Goal: Task Accomplishment & Management: Use online tool/utility

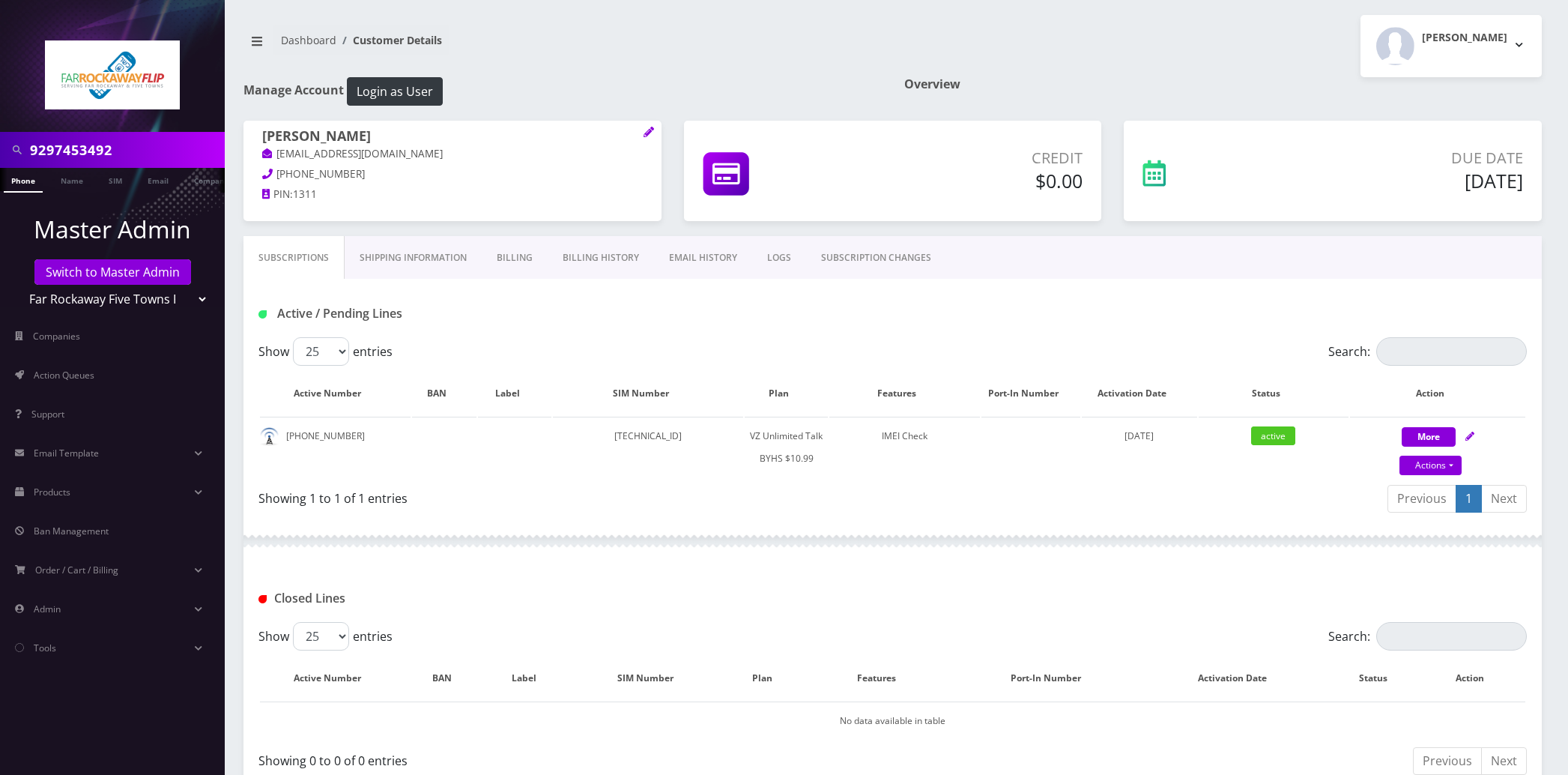
drag, startPoint x: 0, startPoint y: 0, endPoint x: 135, endPoint y: 154, distance: 204.8
click at [135, 154] on input "9297453492" at bounding box center [125, 150] width 191 height 29
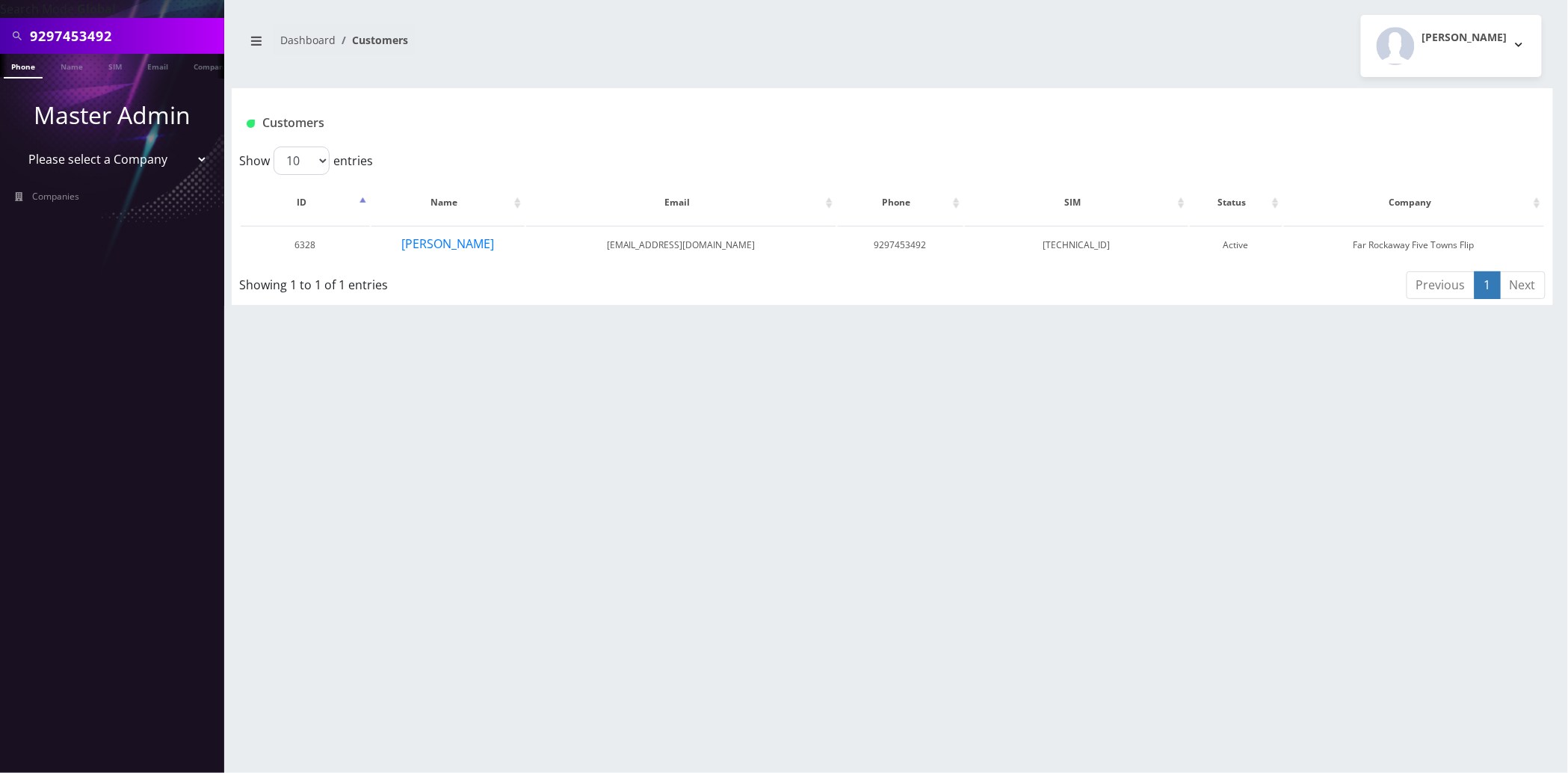
click at [147, 46] on input "9297453492" at bounding box center [125, 37] width 190 height 29
click at [147, 45] on input "9297453492" at bounding box center [125, 37] width 190 height 29
paste input "[EMAIL_ADDRESS][DOMAIN_NAME]"
type input "[EMAIL_ADDRESS][DOMAIN_NAME]"
click at [37, 69] on link "Phone" at bounding box center [23, 66] width 38 height 25
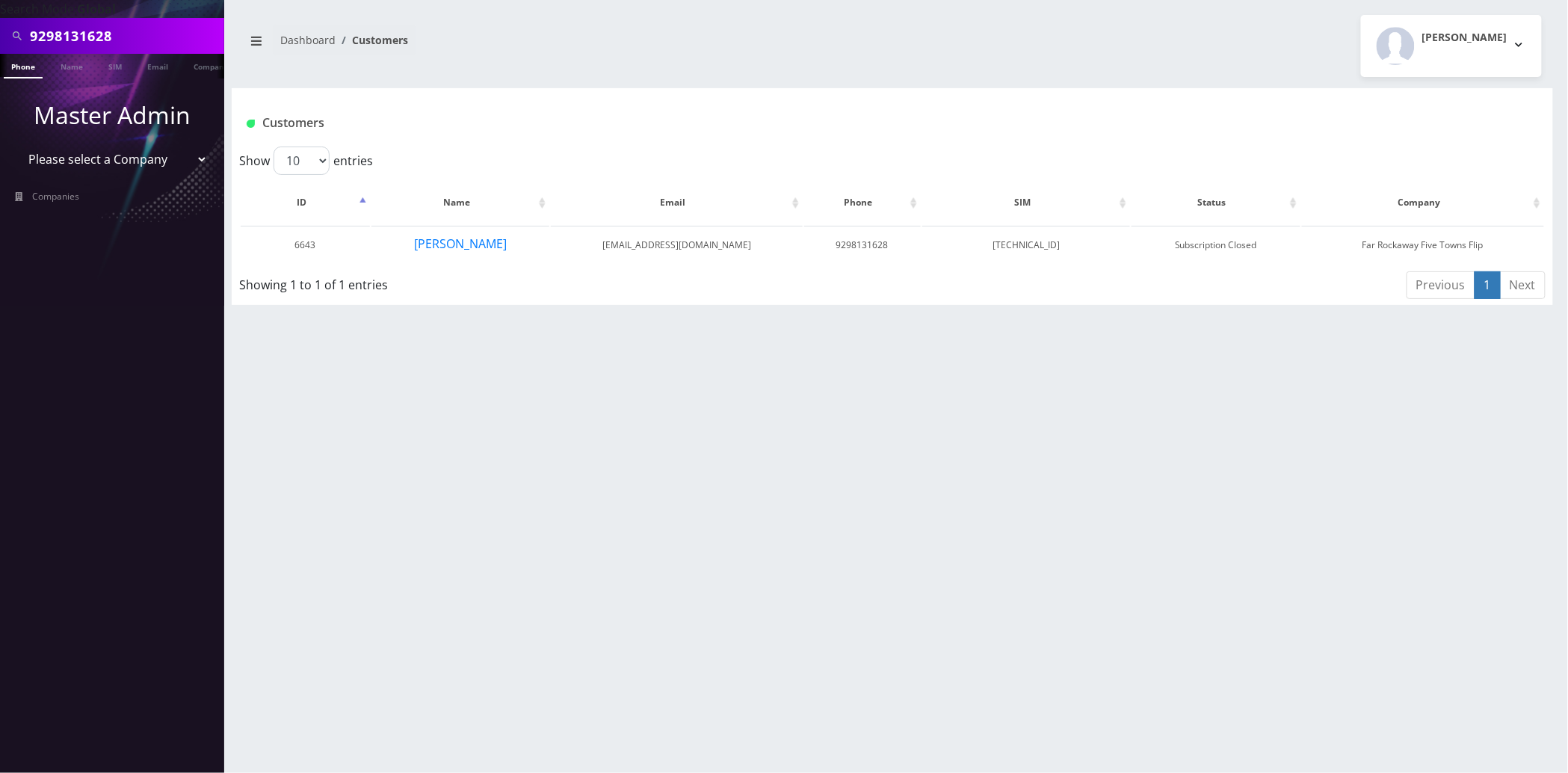
click at [144, 42] on input "9298131628" at bounding box center [125, 37] width 190 height 29
click at [144, 41] on input "9298131628" at bounding box center [125, 37] width 190 height 29
paste input "[EMAIL_ADDRESS][DOMAIN_NAME]"
type input "[EMAIL_ADDRESS][DOMAIN_NAME]"
click at [150, 72] on link "Email" at bounding box center [157, 66] width 36 height 25
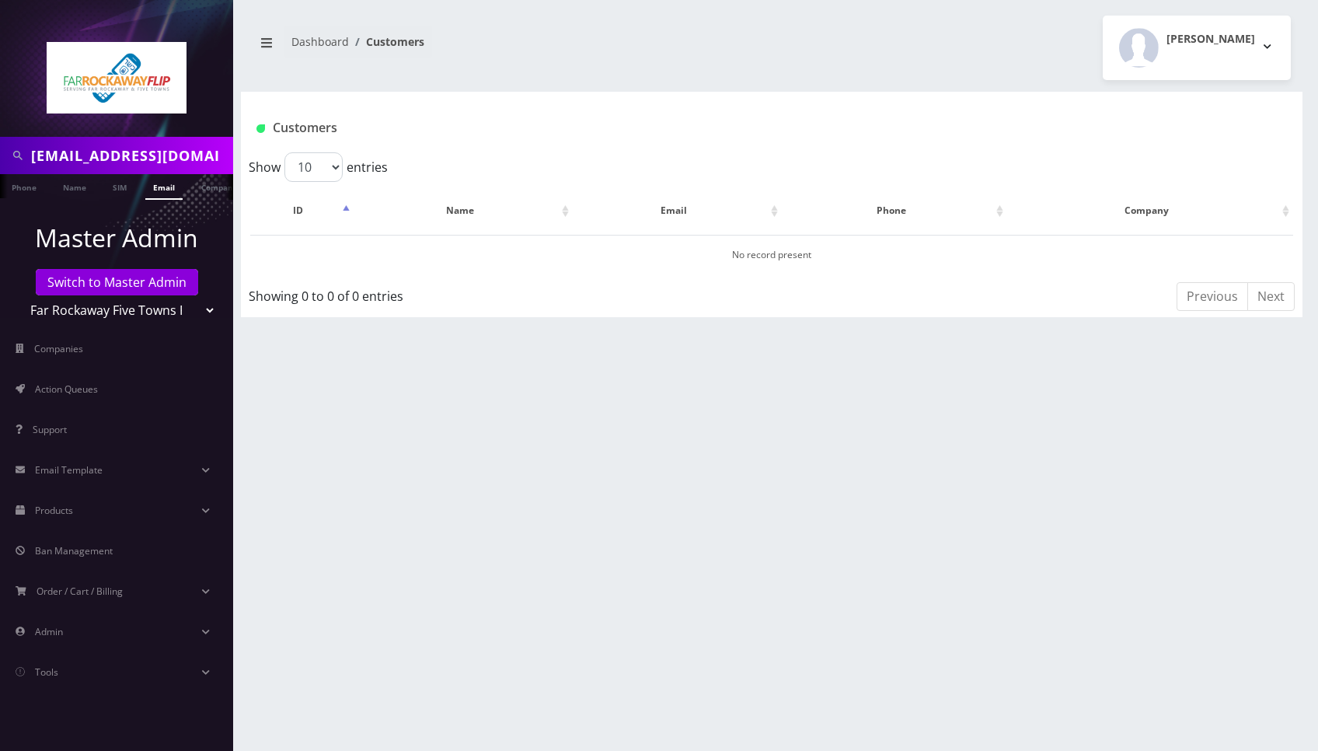
click at [176, 317] on select "Teltik Production My Link Mobile VennMobile Unlimited Advanced LTE Rexing Inc D…" at bounding box center [117, 310] width 198 height 30
select select "1"
click at [18, 295] on select "Teltik Production My Link Mobile VennMobile Unlimited Advanced LTE Rexing Inc D…" at bounding box center [117, 310] width 198 height 30
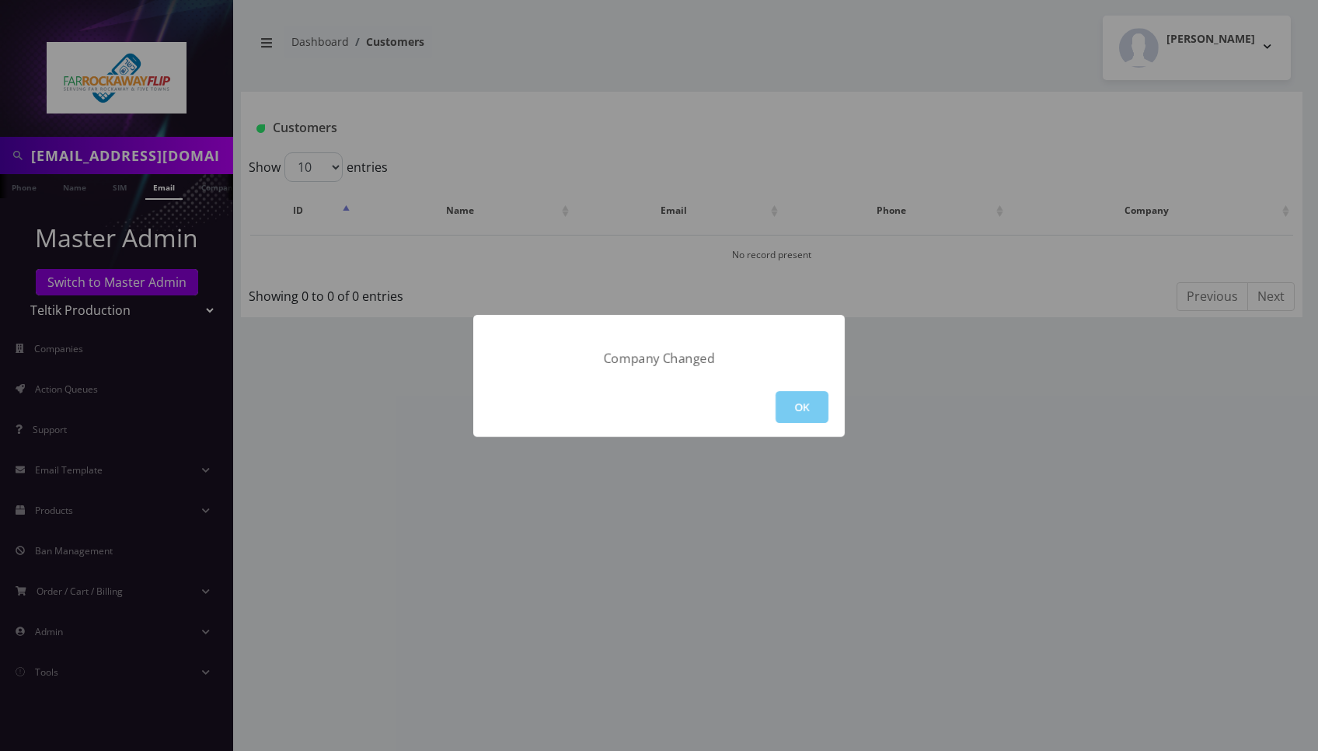
click at [796, 406] on button "OK" at bounding box center [802, 407] width 53 height 32
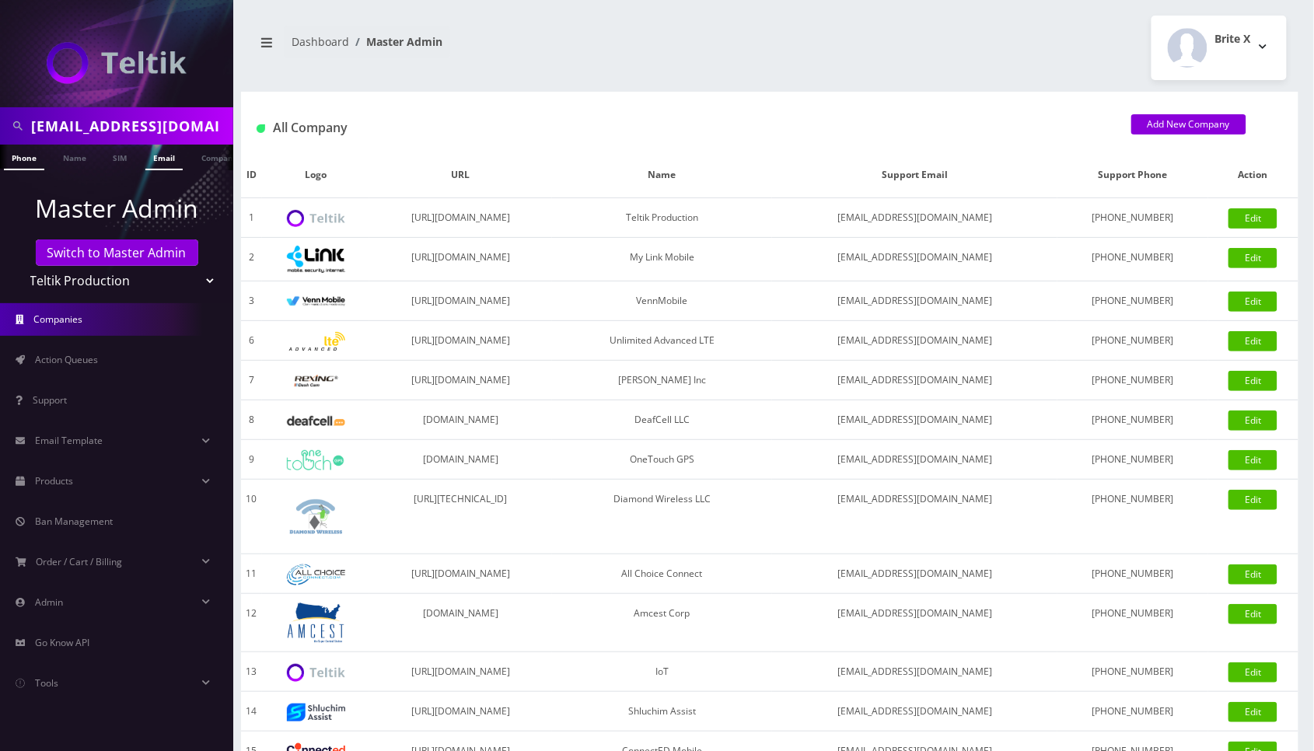
click at [151, 164] on link "Email" at bounding box center [163, 158] width 37 height 26
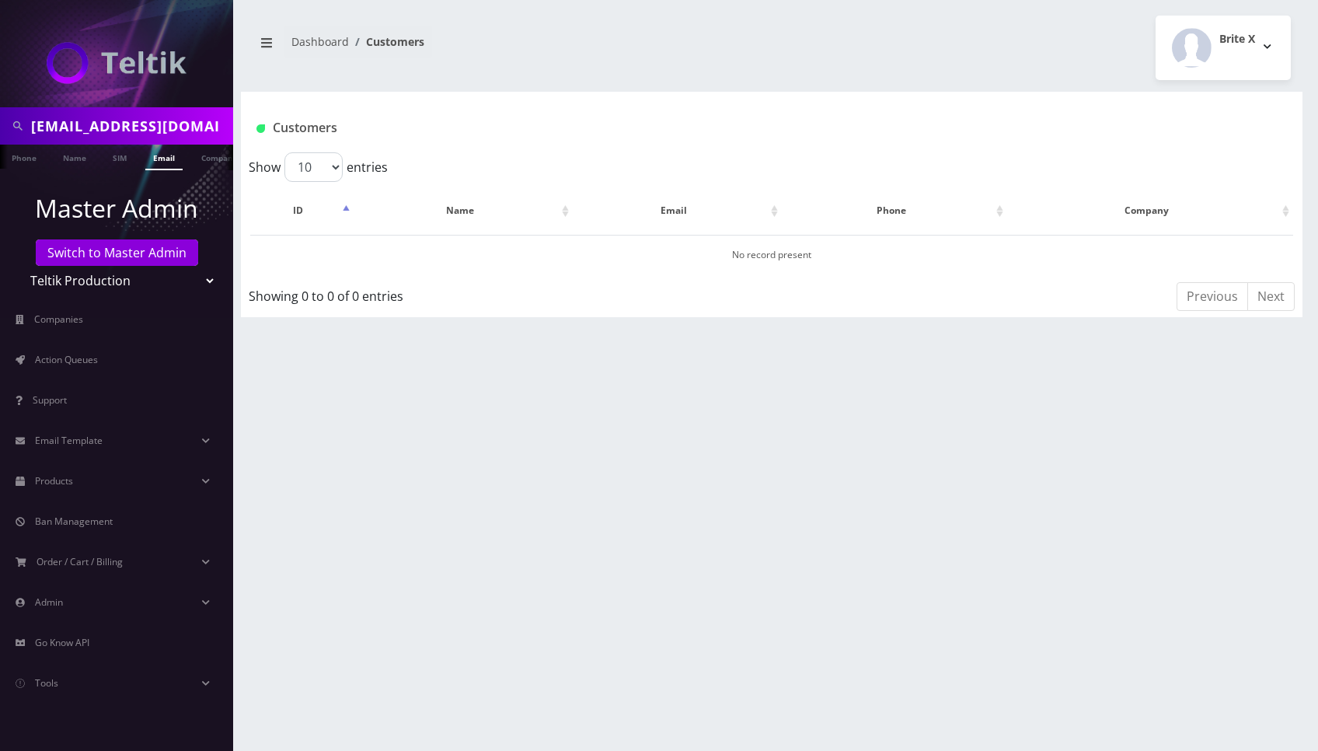
click at [185, 282] on select "Teltik Production My Link Mobile VennMobile Unlimited Advanced LTE [PERSON_NAME…" at bounding box center [117, 281] width 198 height 30
select select "13"
click at [18, 266] on select "Teltik Production My Link Mobile VennMobile Unlimited Advanced LTE [PERSON_NAME…" at bounding box center [117, 281] width 198 height 30
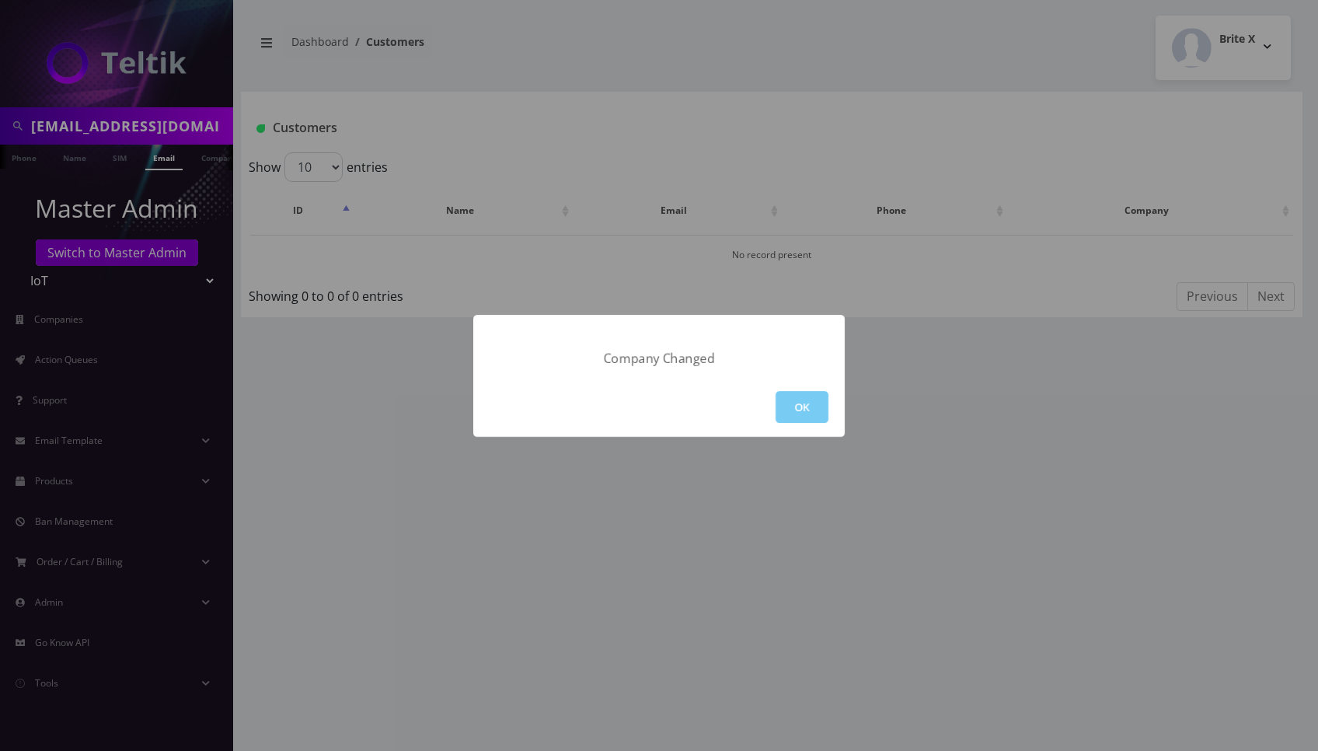
click at [787, 397] on button "OK" at bounding box center [802, 407] width 53 height 32
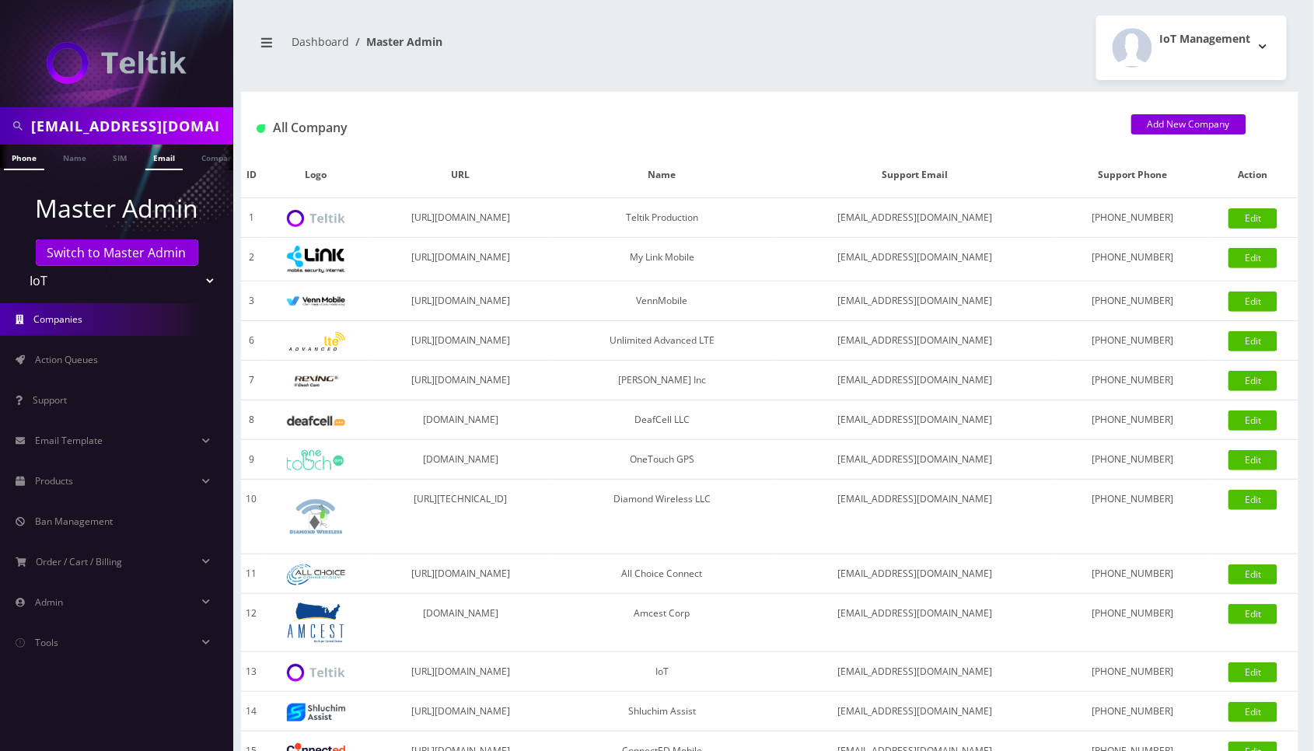
click at [159, 162] on link "Email" at bounding box center [163, 158] width 37 height 26
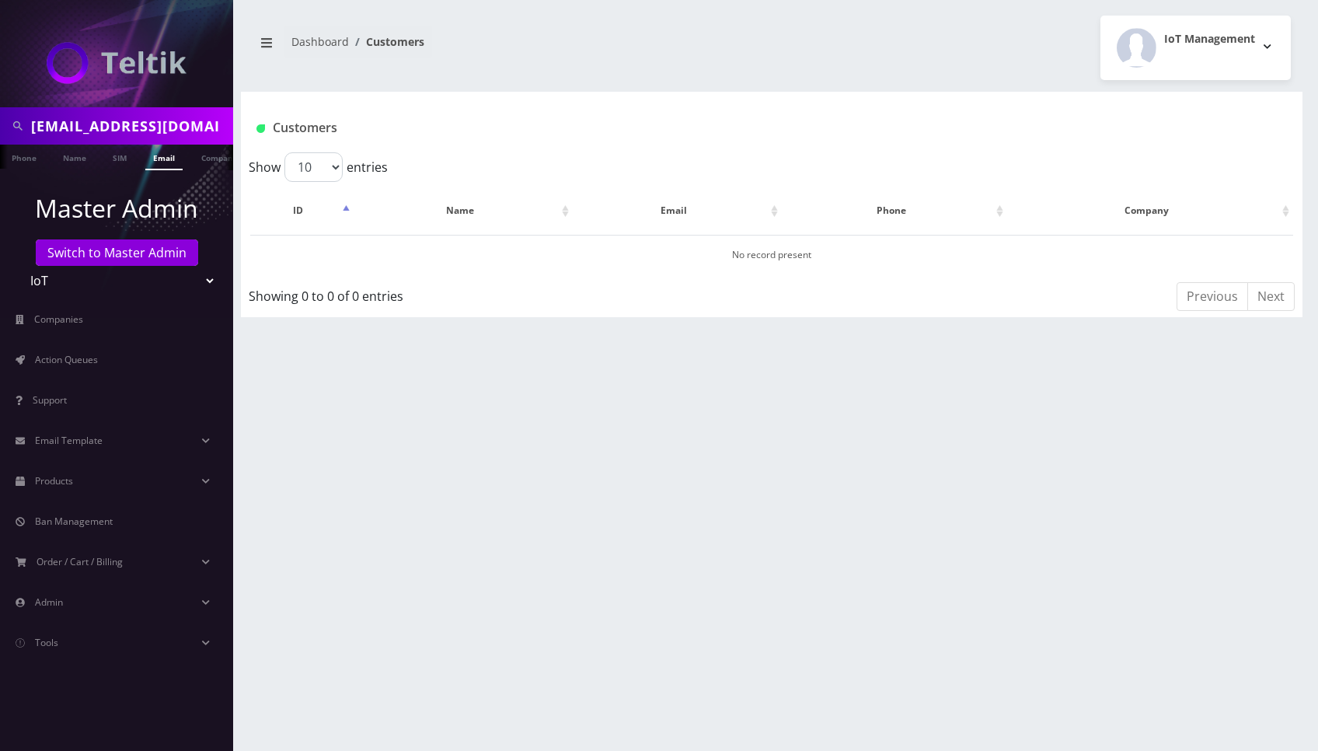
click at [185, 277] on select "Teltik Production My Link Mobile VennMobile Unlimited Advanced LTE Rexing Inc D…" at bounding box center [117, 281] width 198 height 30
select select "23"
click at [18, 266] on select "Teltik Production My Link Mobile VennMobile Unlimited Advanced LTE Rexing Inc D…" at bounding box center [117, 281] width 198 height 30
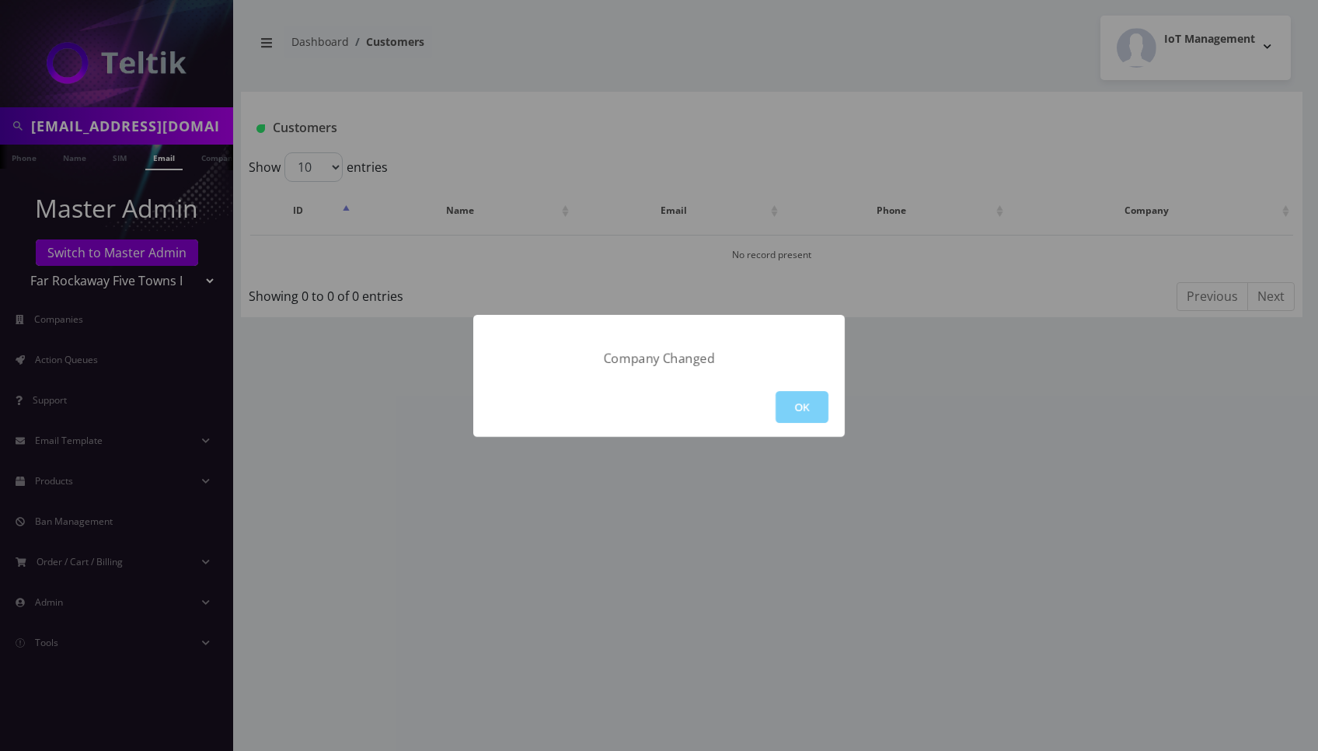
drag, startPoint x: 805, startPoint y: 395, endPoint x: 417, endPoint y: 447, distance: 392.1
click at [804, 394] on button "OK" at bounding box center [802, 407] width 53 height 32
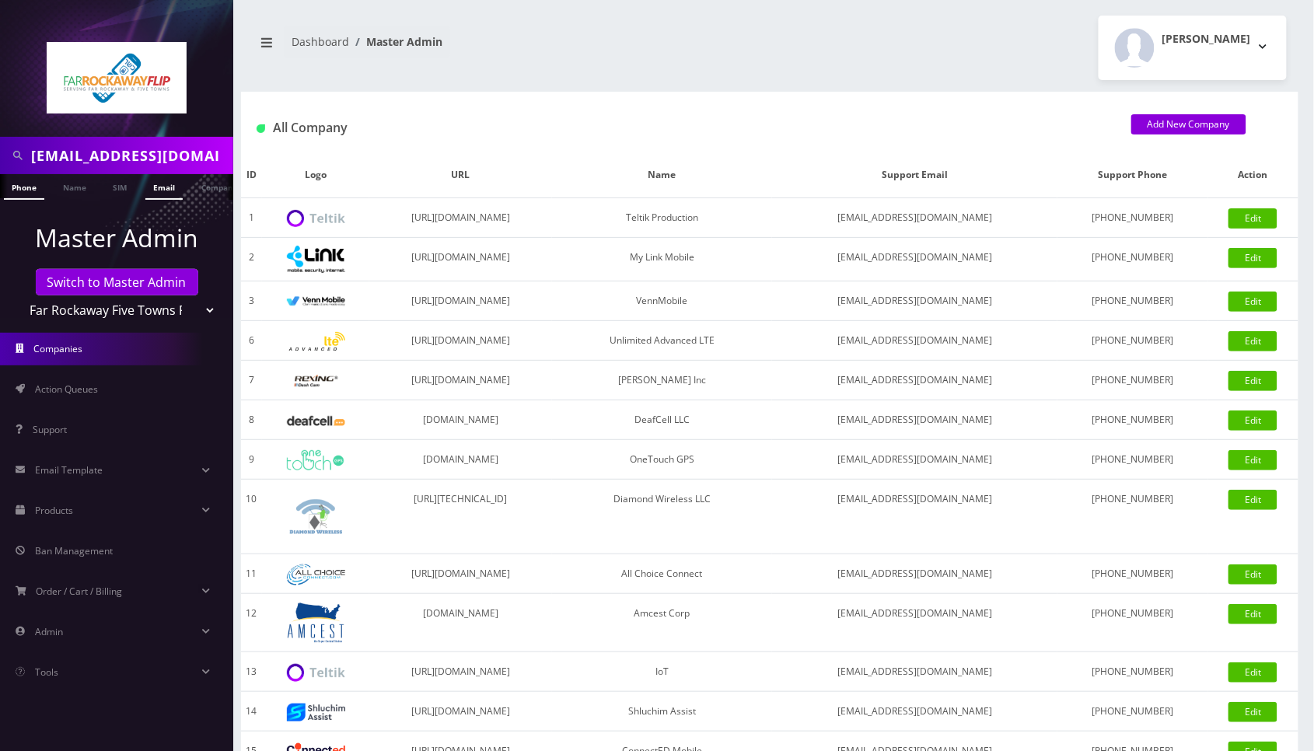
click at [169, 186] on link "Email" at bounding box center [163, 187] width 37 height 26
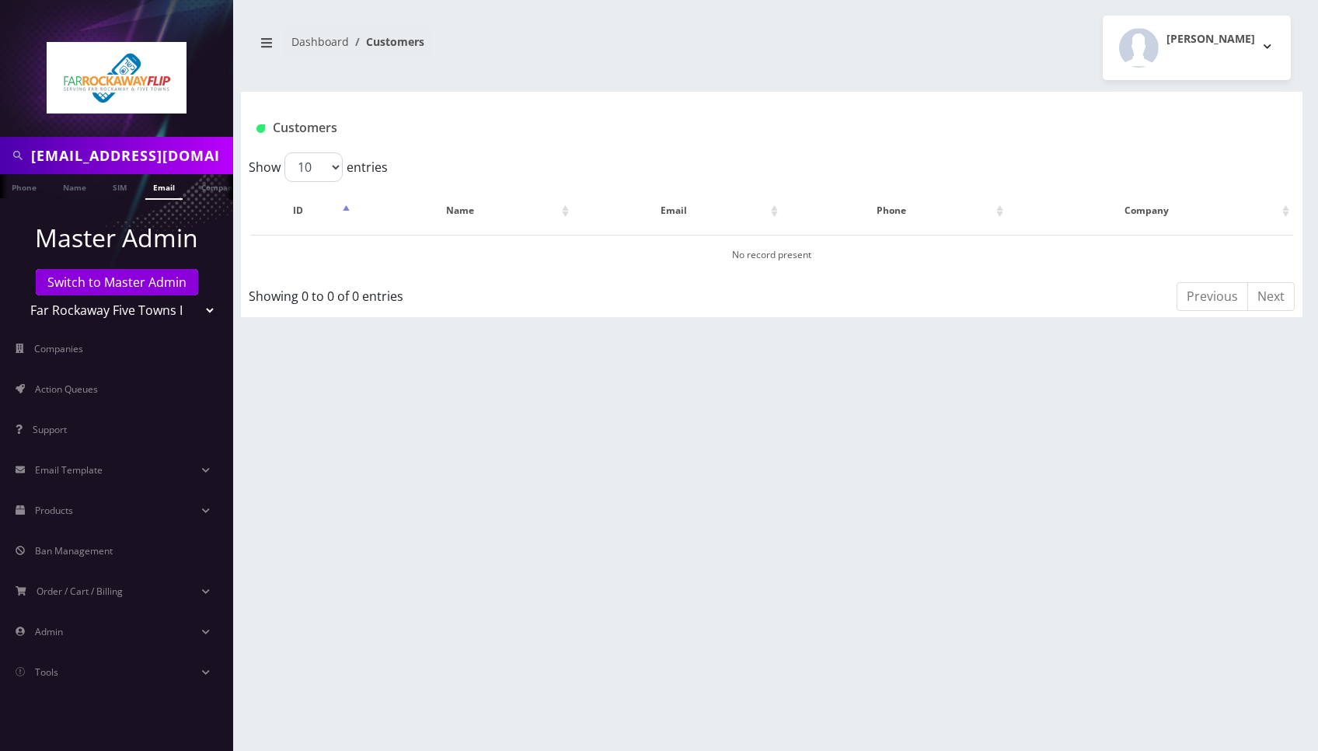
click at [187, 308] on select "Teltik Production My Link Mobile VennMobile Unlimited Advanced LTE Rexing Inc D…" at bounding box center [117, 310] width 198 height 30
select select "1"
click at [18, 295] on select "Teltik Production My Link Mobile VennMobile Unlimited Advanced LTE Rexing Inc D…" at bounding box center [117, 310] width 198 height 30
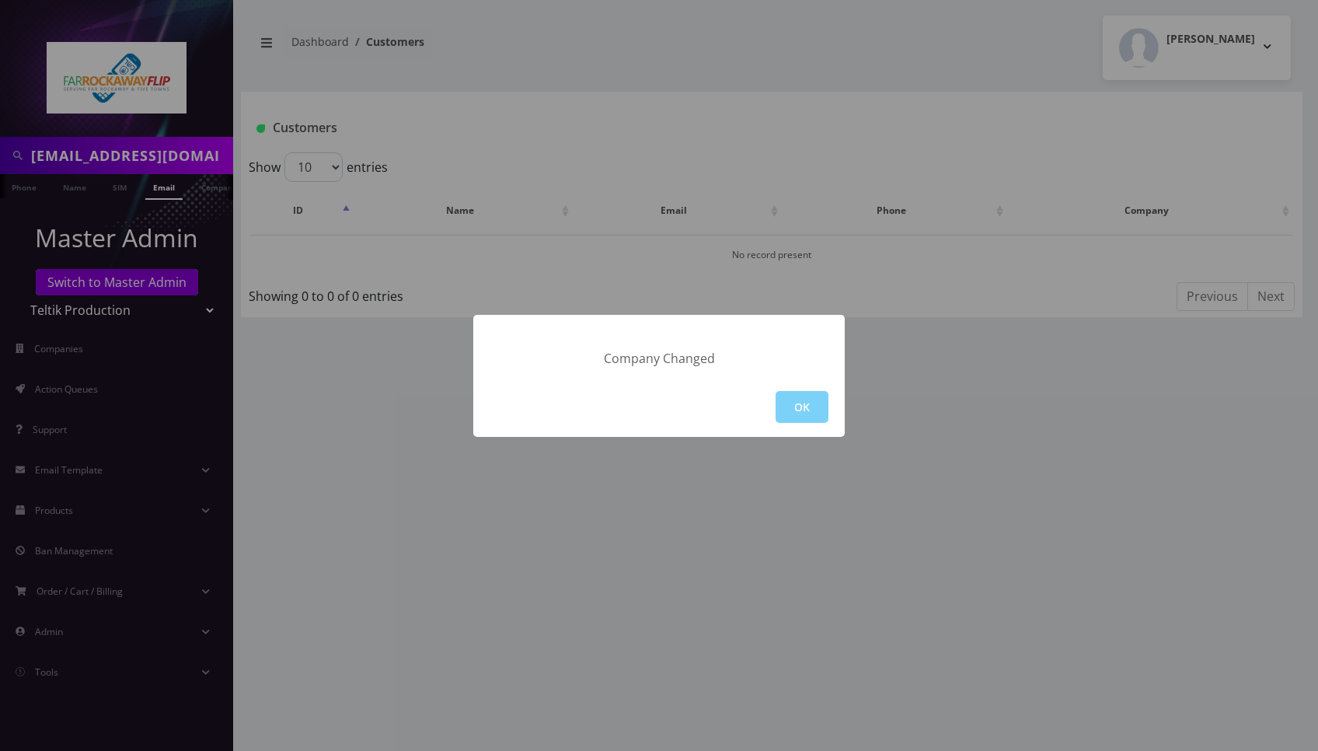
drag, startPoint x: 807, startPoint y: 403, endPoint x: 797, endPoint y: 394, distance: 13.8
click at [808, 403] on button "OK" at bounding box center [802, 407] width 53 height 32
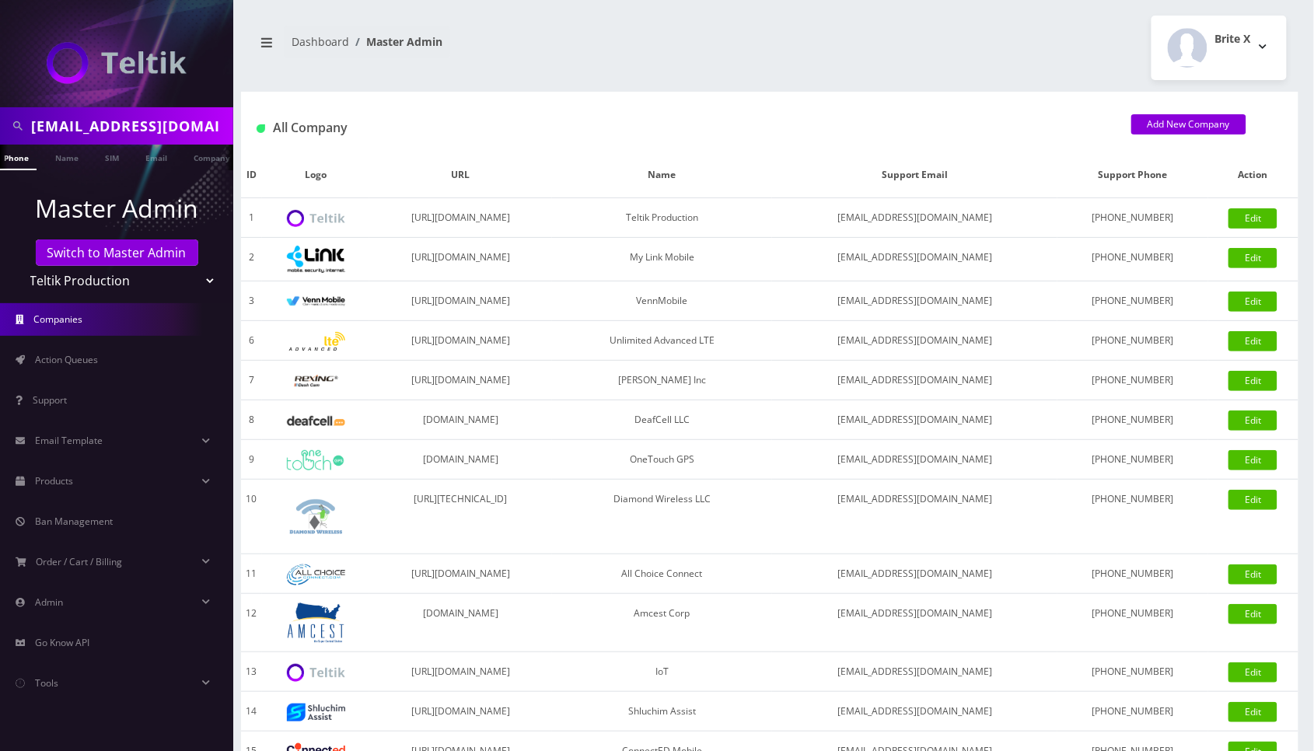
scroll to position [0, 1]
